Goal: Transaction & Acquisition: Purchase product/service

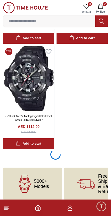
scroll to position [2840, 0]
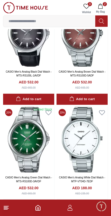
scroll to position [4789, 0]
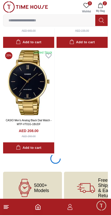
scroll to position [4951, 0]
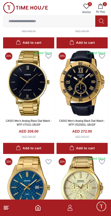
click at [104, 7] on button "2 My Bag" at bounding box center [100, 8] width 15 height 13
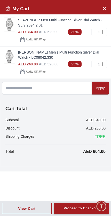
click at [8, 27] on img at bounding box center [9, 24] width 10 height 13
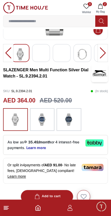
scroll to position [69, 0]
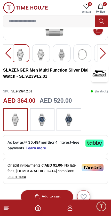
click at [101, 4] on icon "button" at bounding box center [100, 6] width 5 height 5
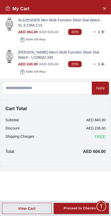
click at [93, 64] on icon at bounding box center [94, 64] width 4 height 4
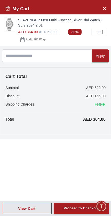
click at [78, 208] on div "Proceed to Checkout" at bounding box center [80, 209] width 35 height 6
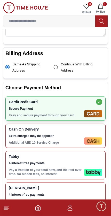
scroll to position [130, 0]
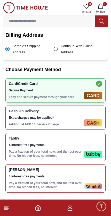
click at [71, 156] on div "Tabby 4 interest-free payments Pay a fraction of your total now, and the rest o…" at bounding box center [45, 147] width 73 height 22
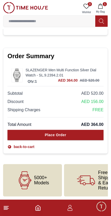
scroll to position [302, 0]
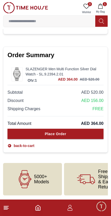
click at [72, 134] on button "Place Order" at bounding box center [55, 134] width 96 height 10
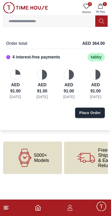
click at [95, 115] on div "Place Order" at bounding box center [89, 112] width 21 height 5
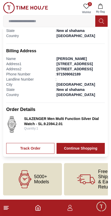
scroll to position [168, 0]
click at [36, 150] on link "Track Order" at bounding box center [30, 148] width 48 height 11
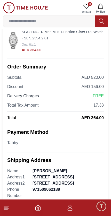
scroll to position [101, 0]
